Goal: Answer question/provide support

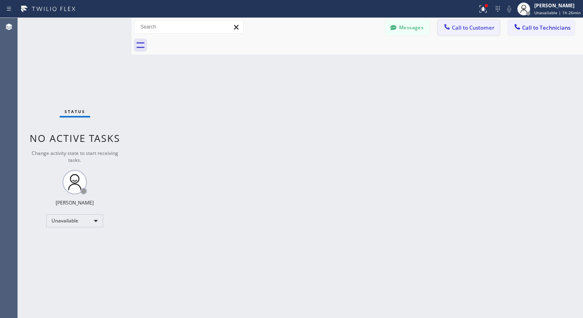
click at [469, 22] on button "Call to Customer" at bounding box center [469, 27] width 62 height 15
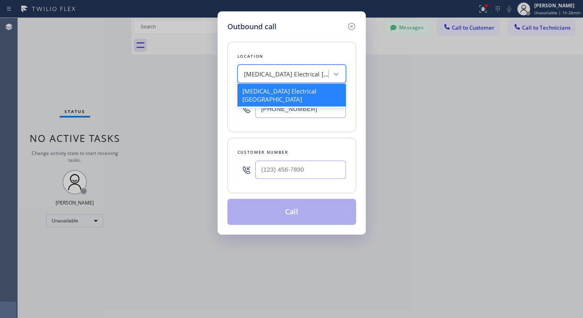
click at [319, 74] on div "[MEDICAL_DATA] Electrical [GEOGRAPHIC_DATA]" at bounding box center [286, 73] width 85 height 9
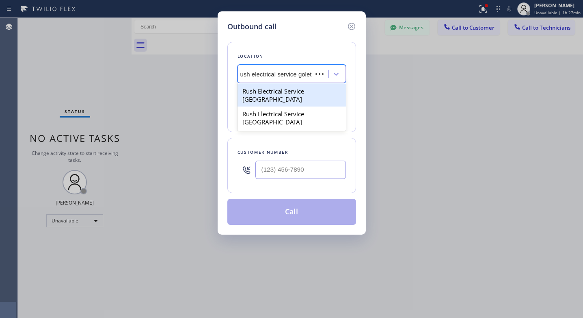
type input "rush electrical service goleta"
click at [312, 91] on div "Rush Electrical Service [GEOGRAPHIC_DATA]" at bounding box center [292, 95] width 108 height 23
type input "[PHONE_NUMBER]"
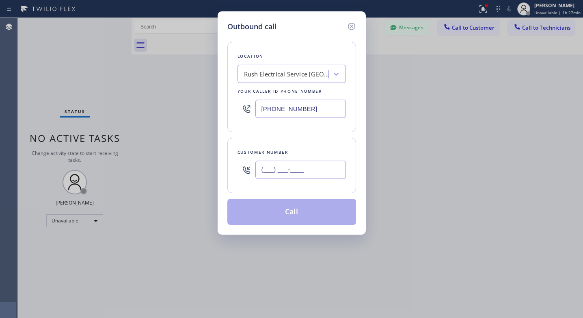
click at [282, 171] on input "(___) ___-____" at bounding box center [300, 169] width 91 height 18
paste input "541) 531-8710"
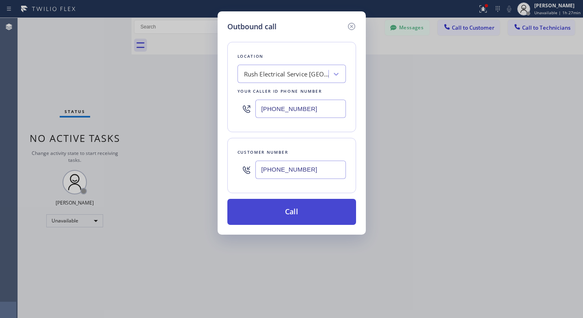
type input "[PHONE_NUMBER]"
click at [296, 211] on button "Call" at bounding box center [291, 212] width 129 height 26
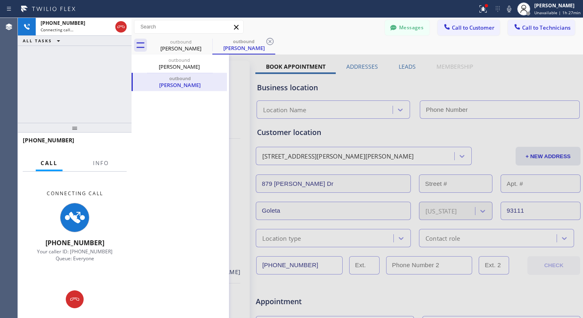
type input "[PHONE_NUMBER]"
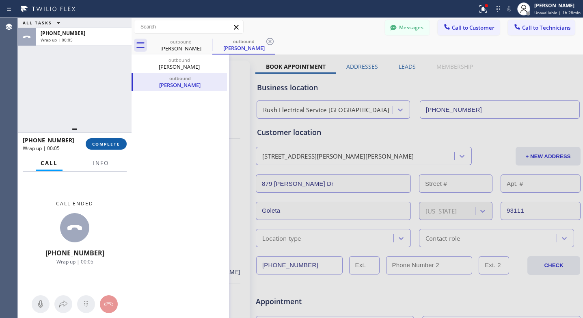
click at [108, 144] on span "COMPLETE" at bounding box center [106, 144] width 28 height 6
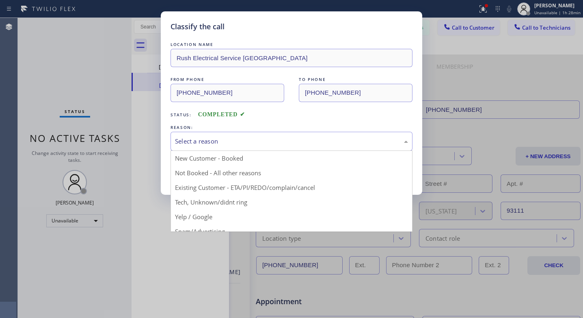
click at [203, 150] on div "Select a reason New Customer - Booked Not Booked - All other reasons Existing C…" at bounding box center [292, 141] width 242 height 19
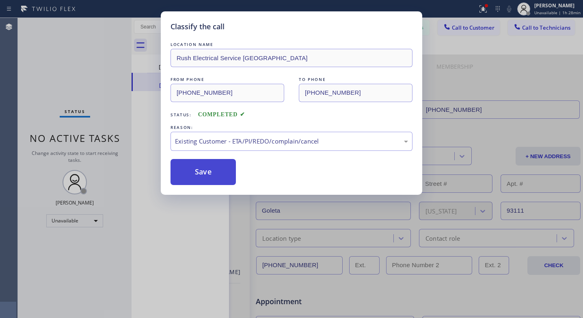
click at [212, 169] on button "Save" at bounding box center [203, 172] width 65 height 26
